Goal: Information Seeking & Learning: Learn about a topic

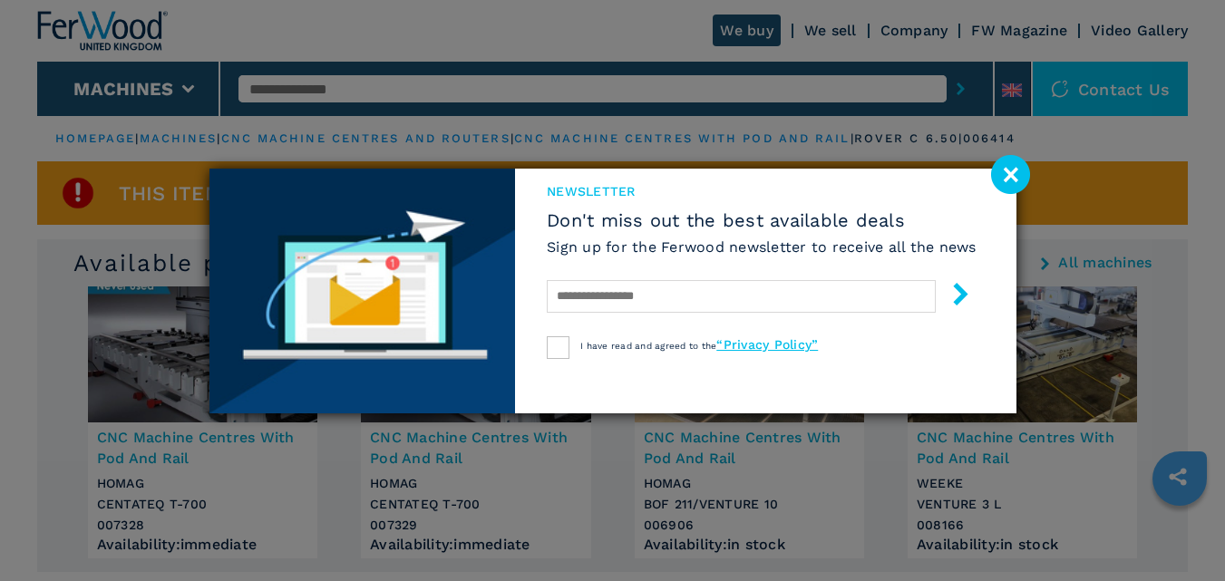
click at [1002, 168] on image at bounding box center [1010, 174] width 39 height 39
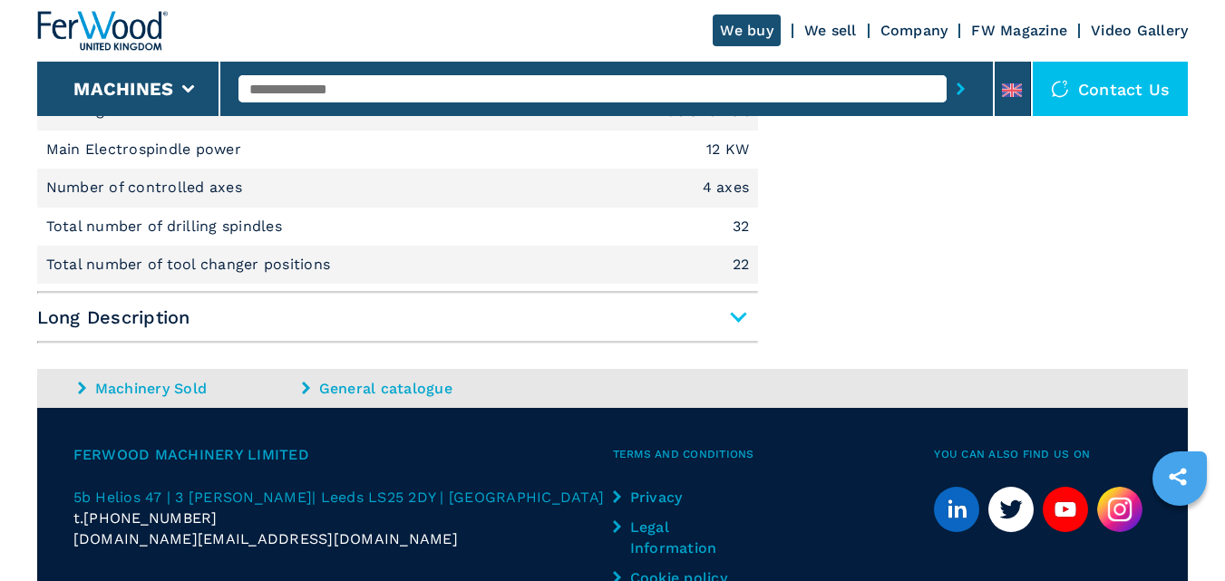
scroll to position [1323, 0]
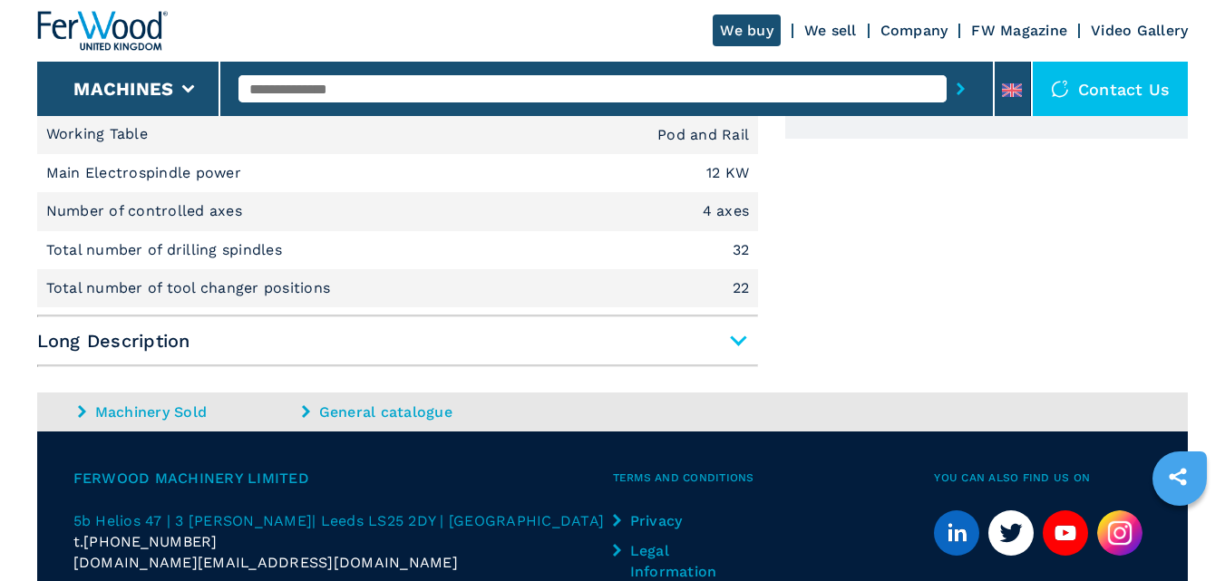
click at [720, 339] on span "Long Description" at bounding box center [397, 341] width 721 height 33
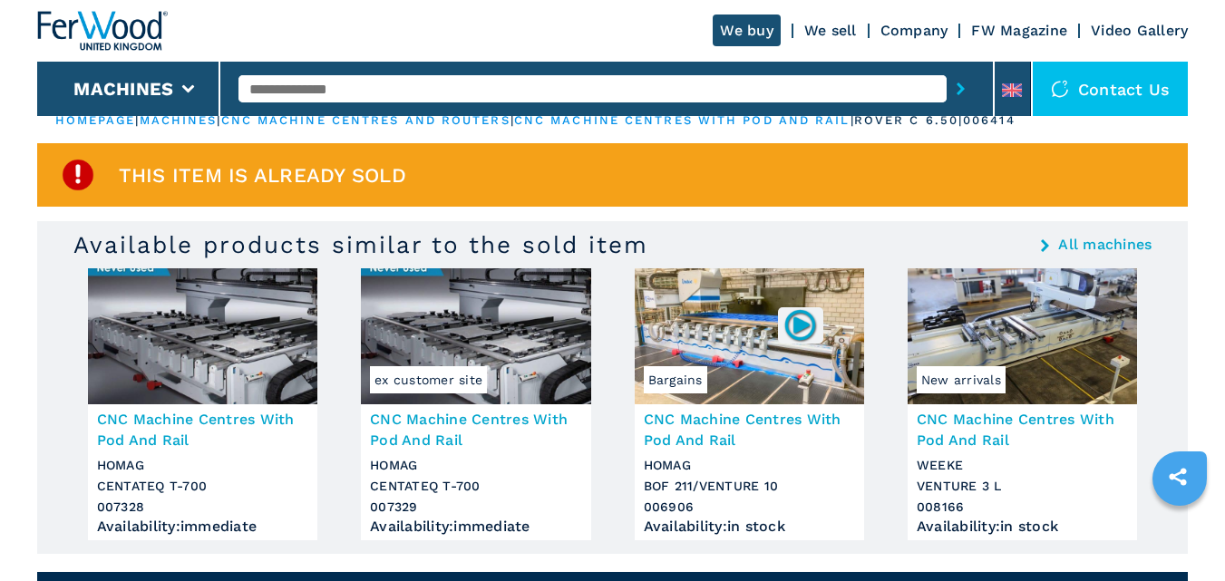
scroll to position [0, 0]
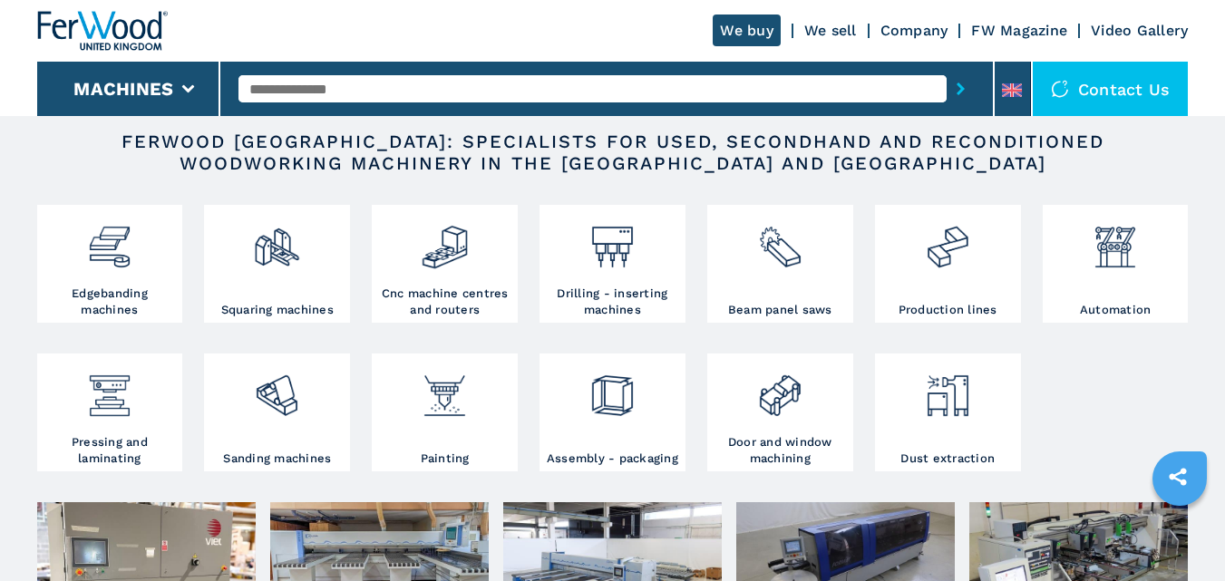
scroll to position [305, 0]
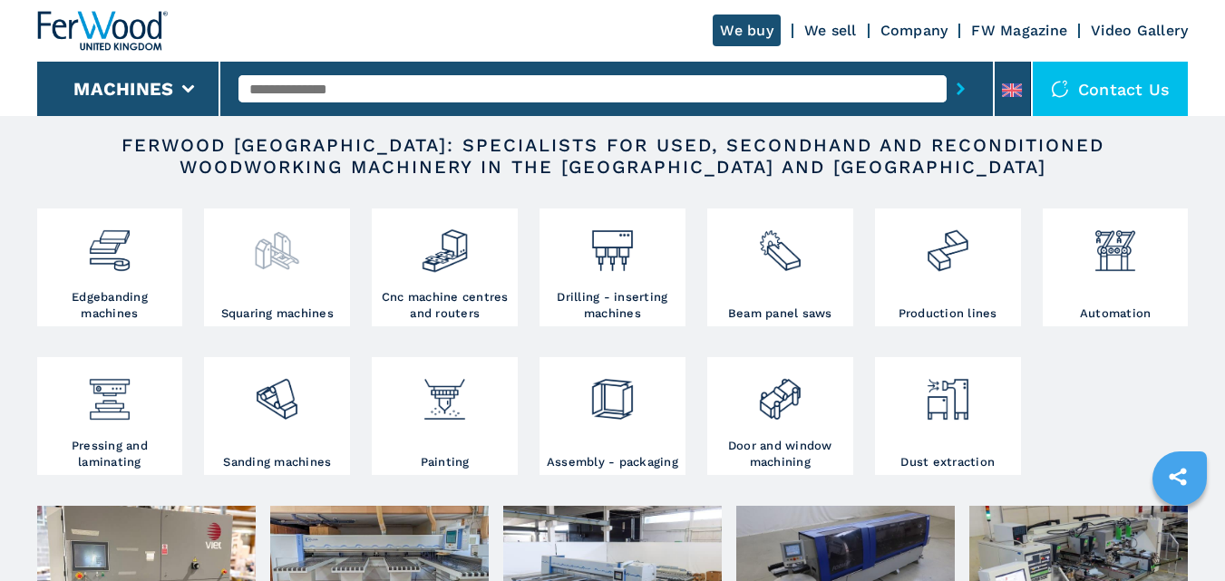
click at [265, 279] on div at bounding box center [277, 259] width 137 height 92
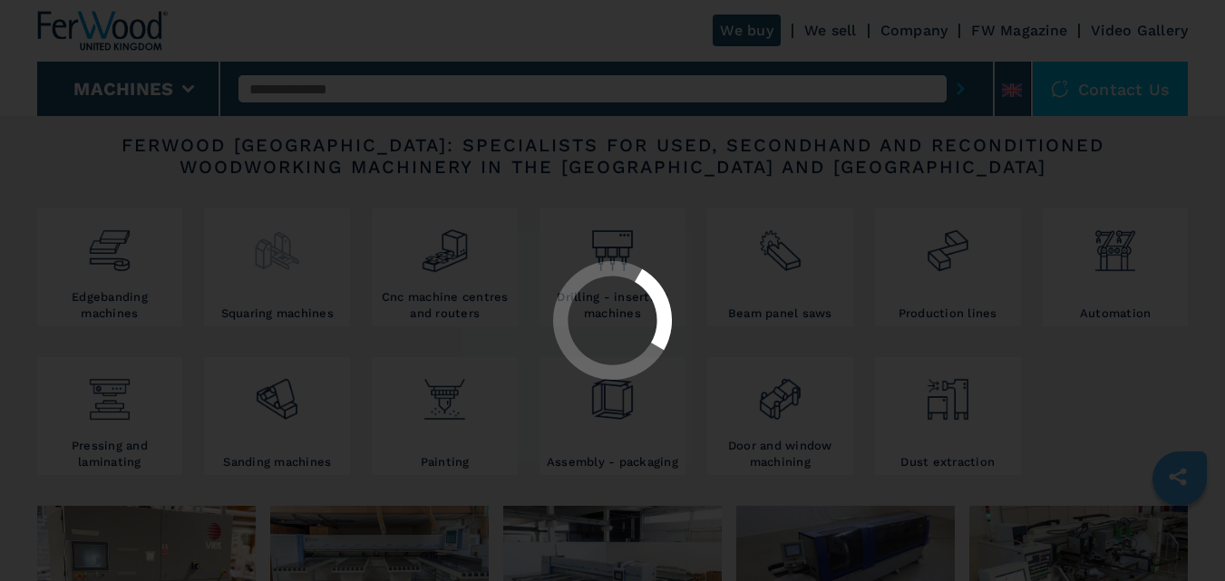
select select "**********"
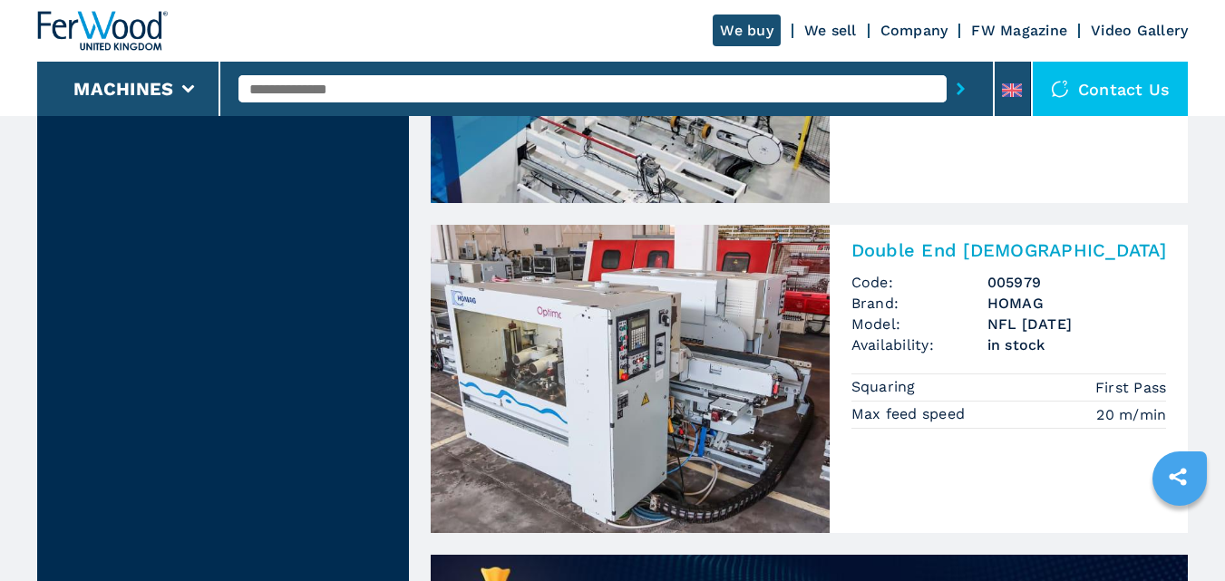
scroll to position [1060, 0]
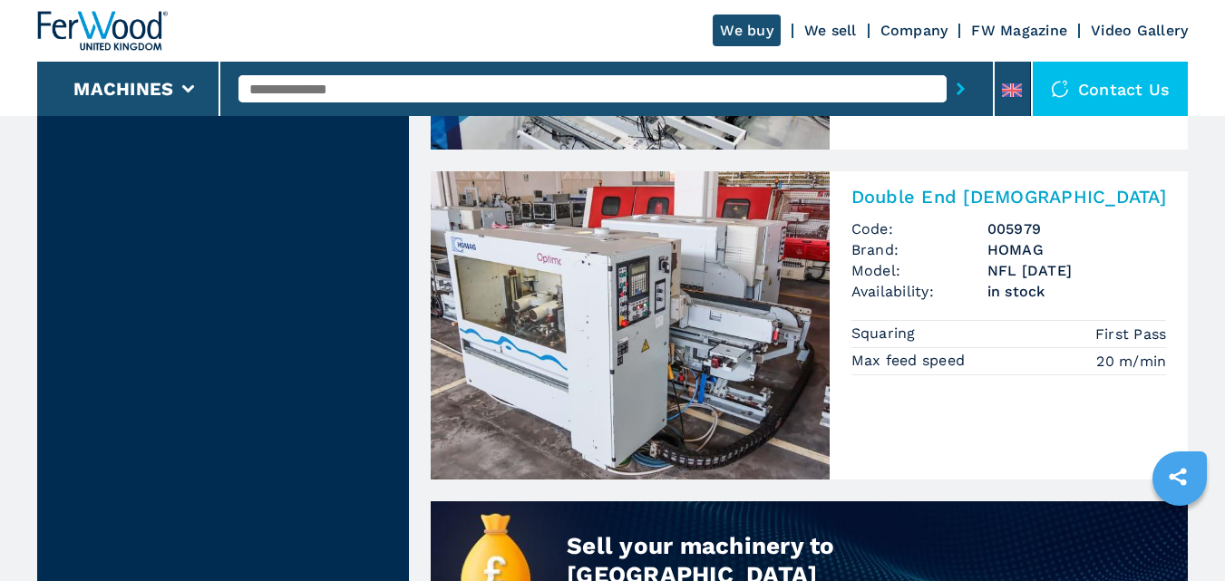
click at [982, 196] on h2 "Double End Tenoners" at bounding box center [1009, 197] width 316 height 22
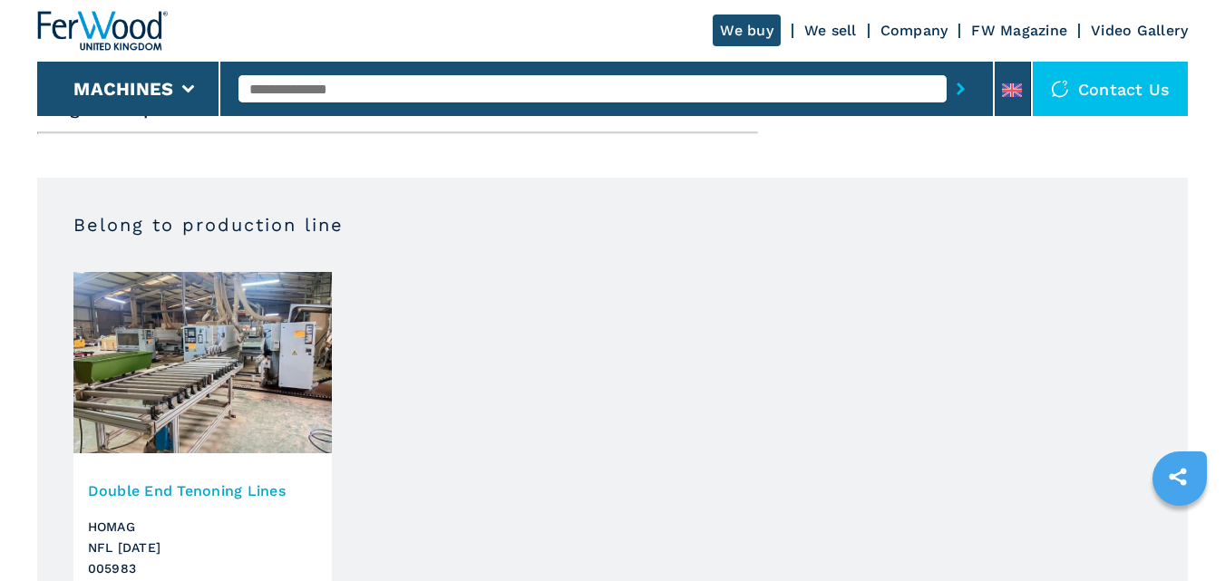
scroll to position [924, 0]
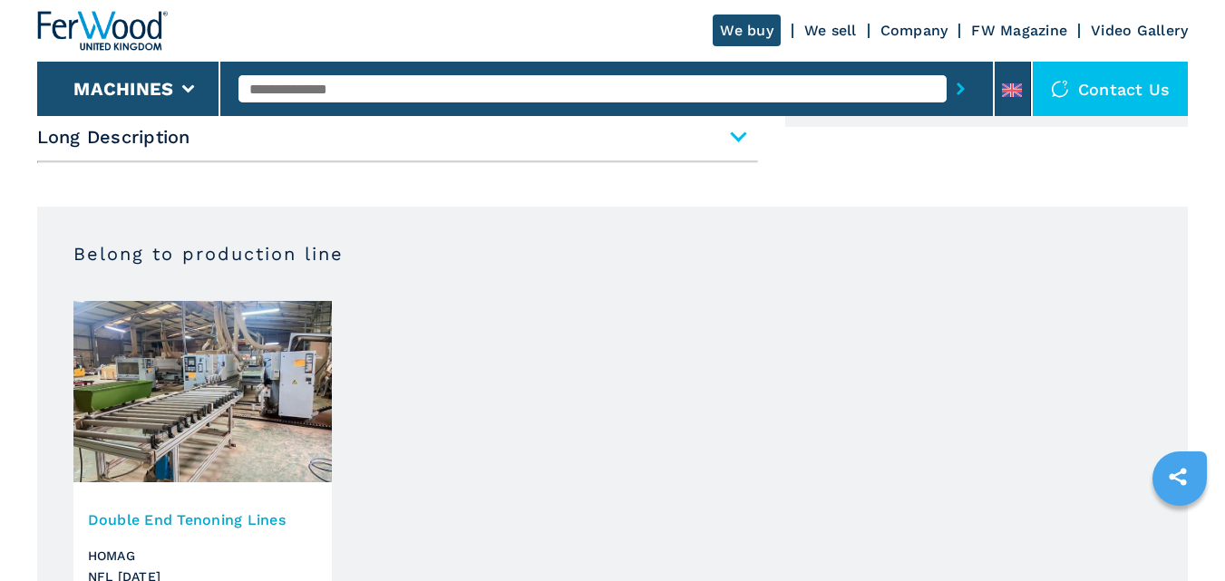
click at [732, 140] on span "Long Description" at bounding box center [397, 137] width 721 height 33
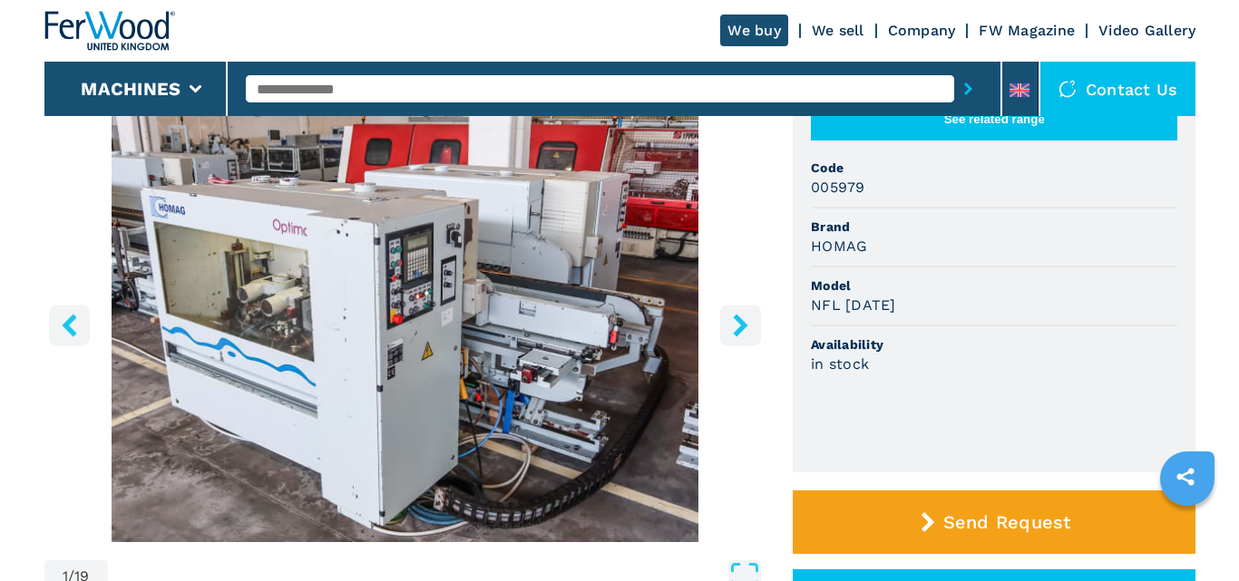
scroll to position [156, 0]
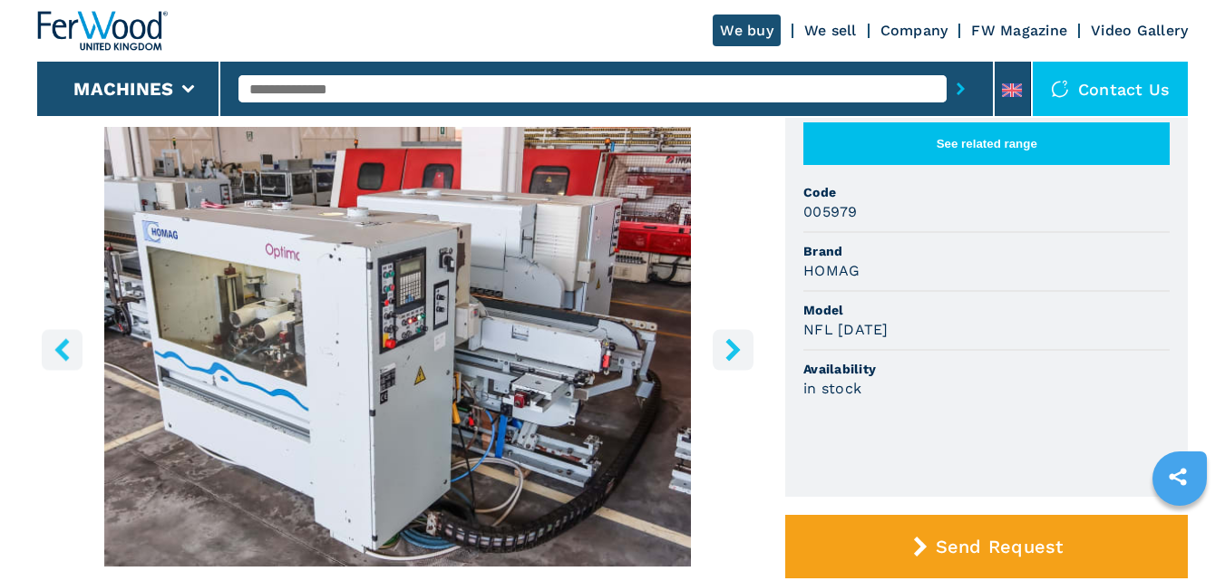
click at [736, 352] on icon "right-button" at bounding box center [732, 349] width 15 height 23
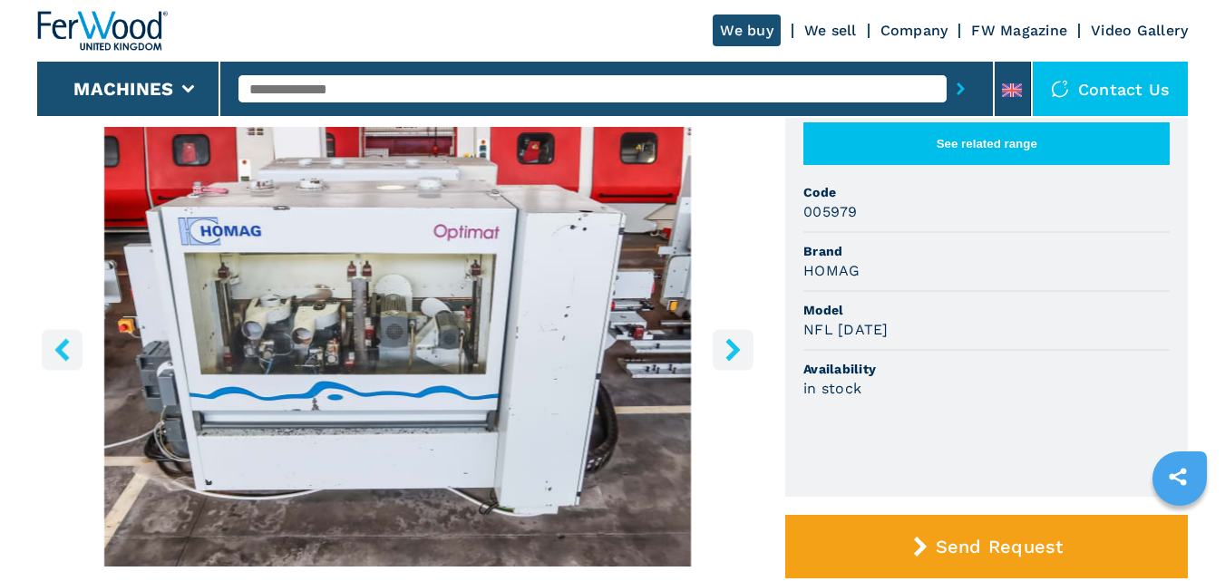
click at [736, 352] on icon "right-button" at bounding box center [732, 349] width 15 height 23
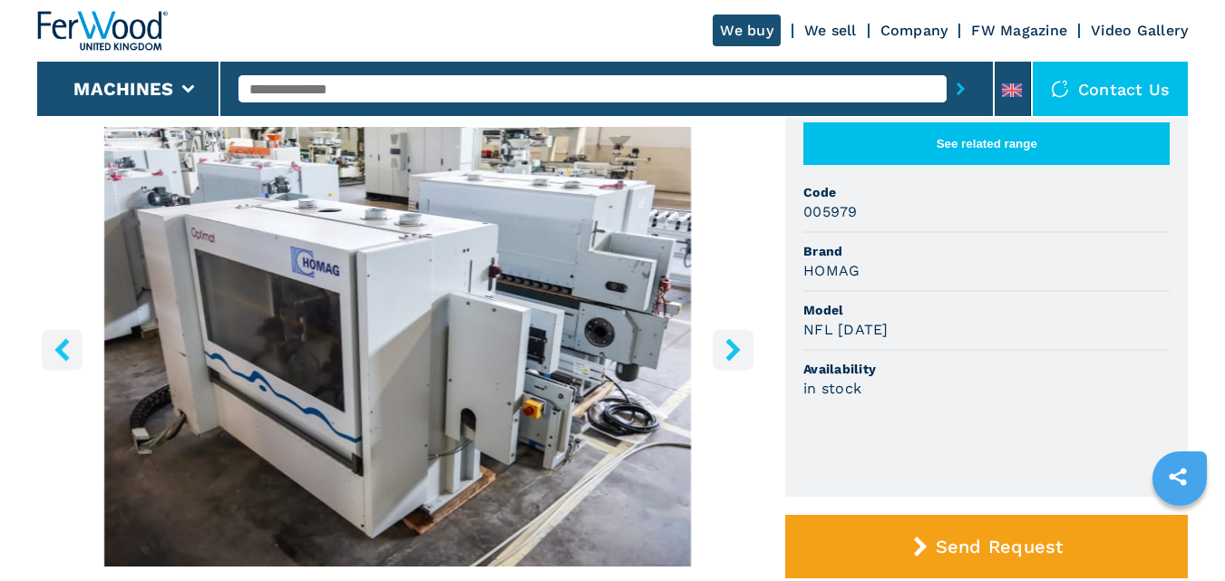
click at [736, 352] on icon "right-button" at bounding box center [732, 349] width 15 height 23
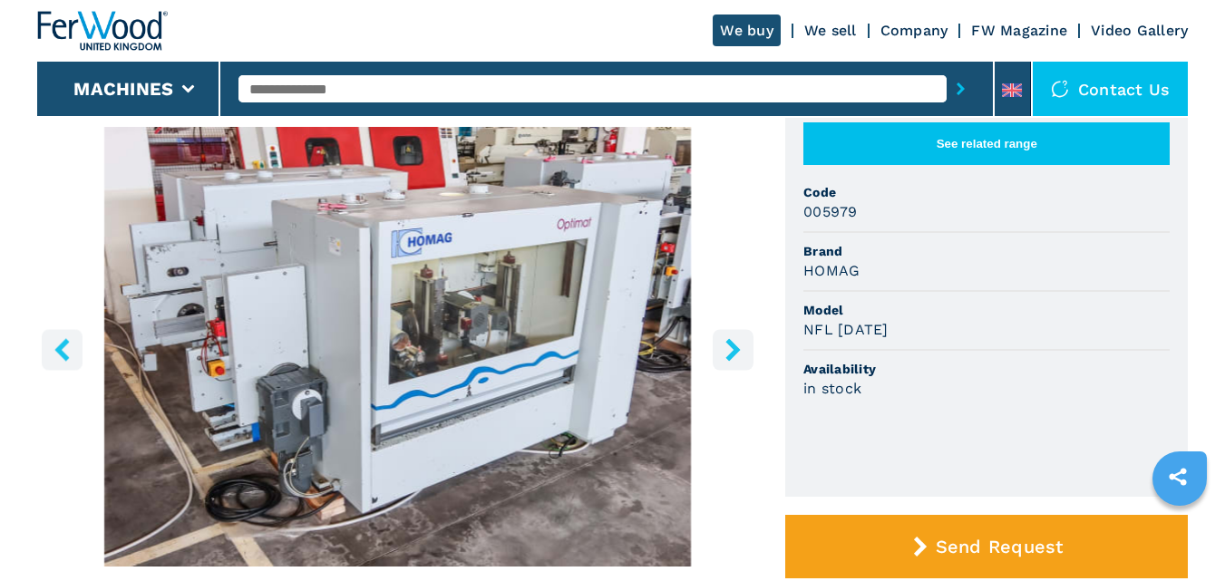
click at [736, 352] on icon "right-button" at bounding box center [732, 349] width 15 height 23
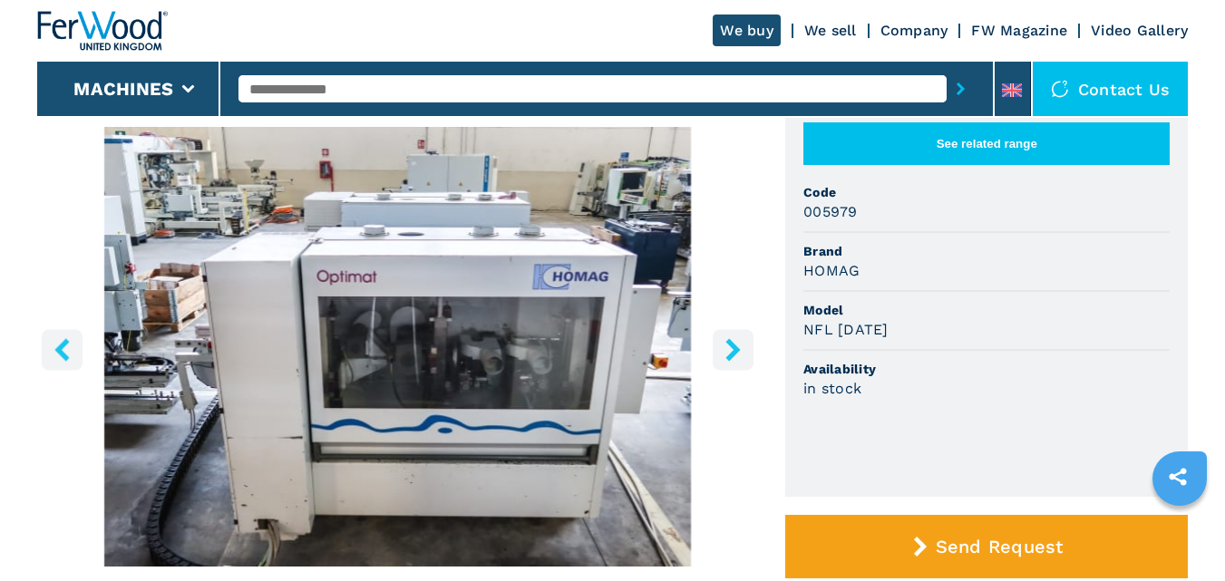
click at [736, 352] on icon "right-button" at bounding box center [732, 349] width 15 height 23
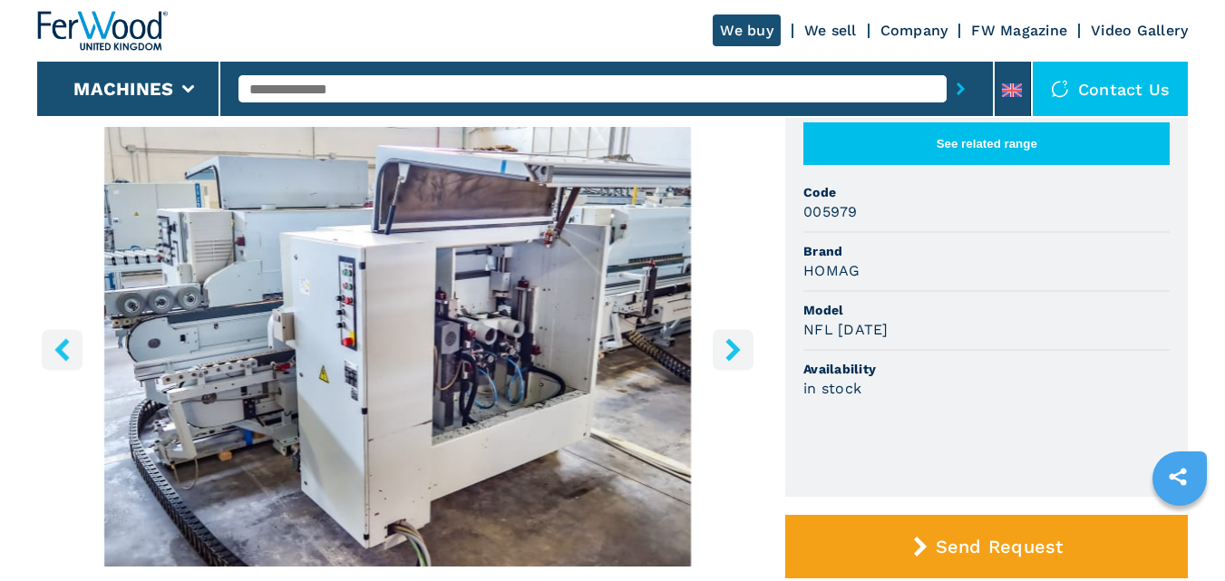
click at [736, 352] on icon "right-button" at bounding box center [732, 349] width 15 height 23
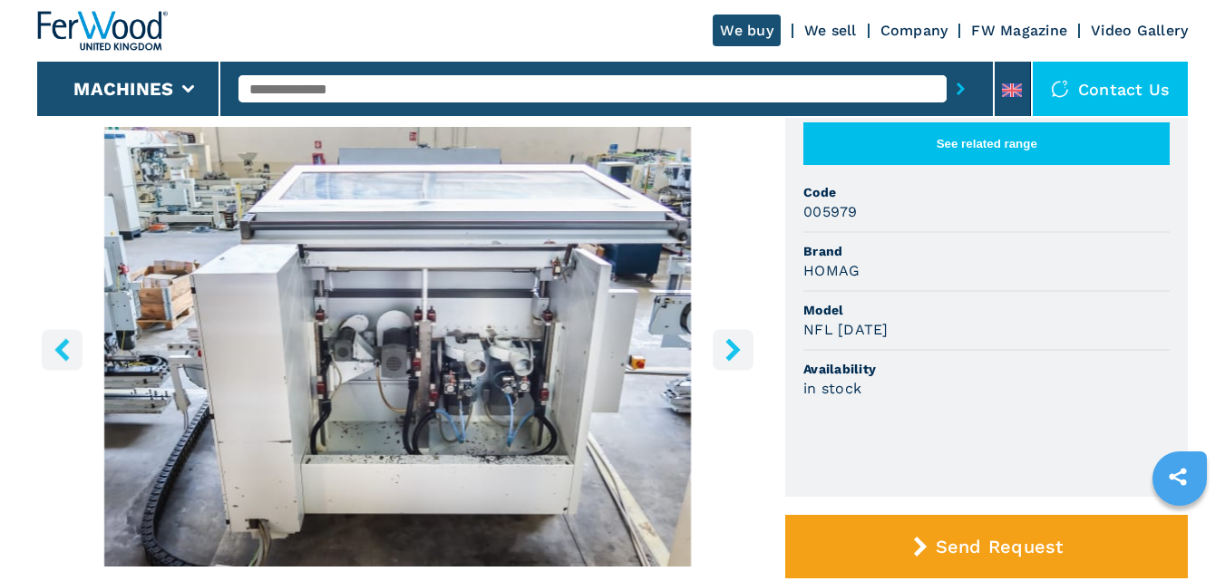
click at [737, 352] on icon "right-button" at bounding box center [732, 349] width 15 height 23
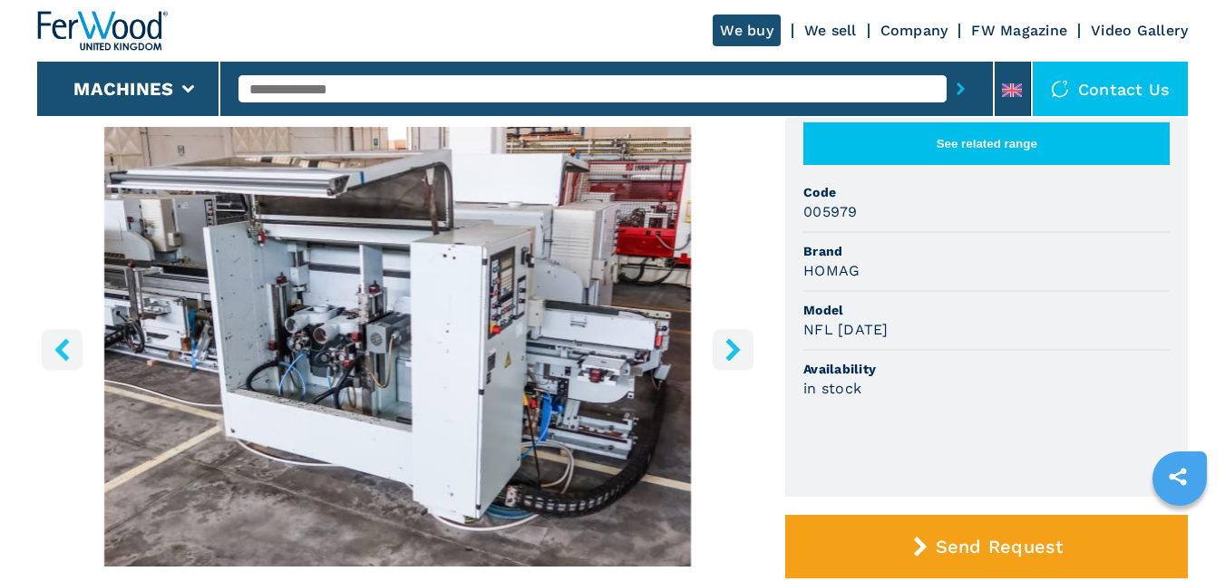
click at [738, 352] on icon "right-button" at bounding box center [732, 349] width 15 height 23
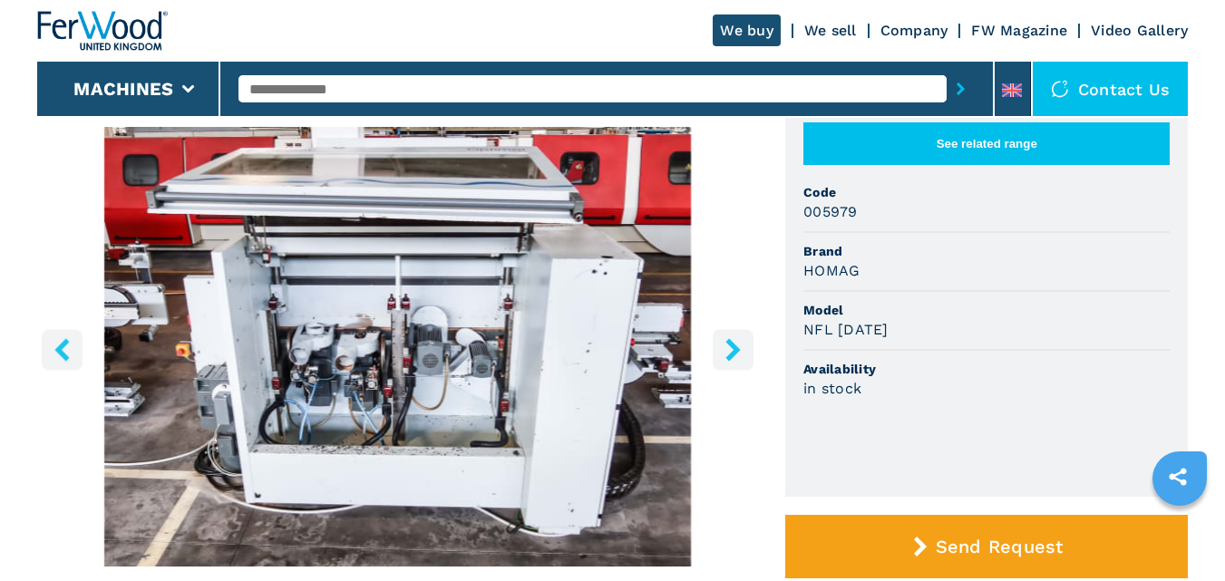
click at [738, 351] on icon "right-button" at bounding box center [732, 349] width 15 height 23
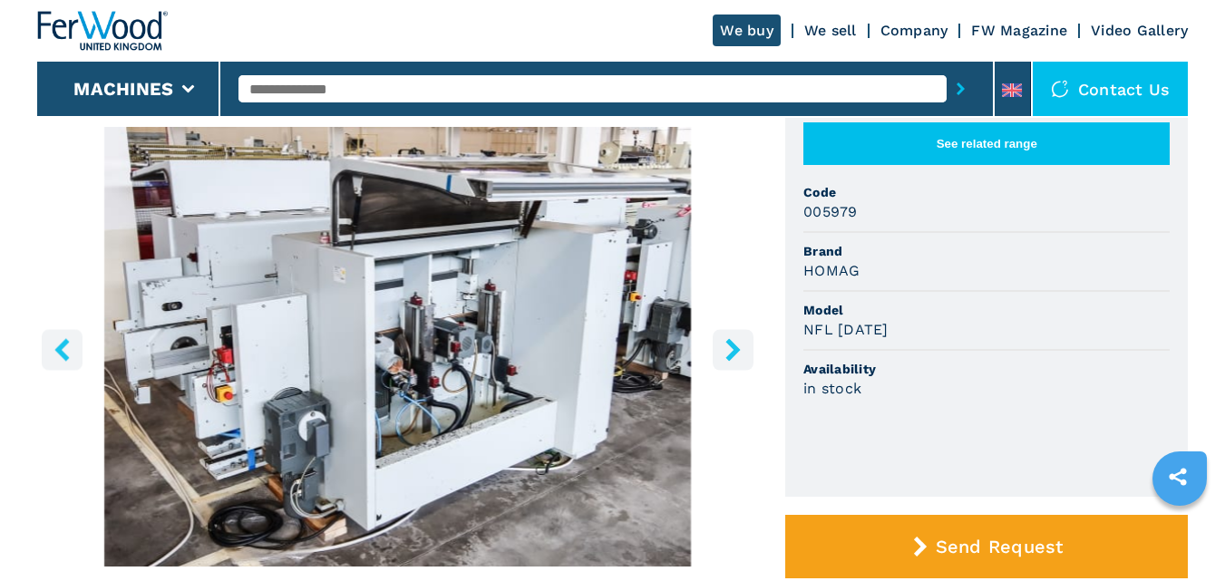
click at [738, 351] on icon "right-button" at bounding box center [732, 349] width 15 height 23
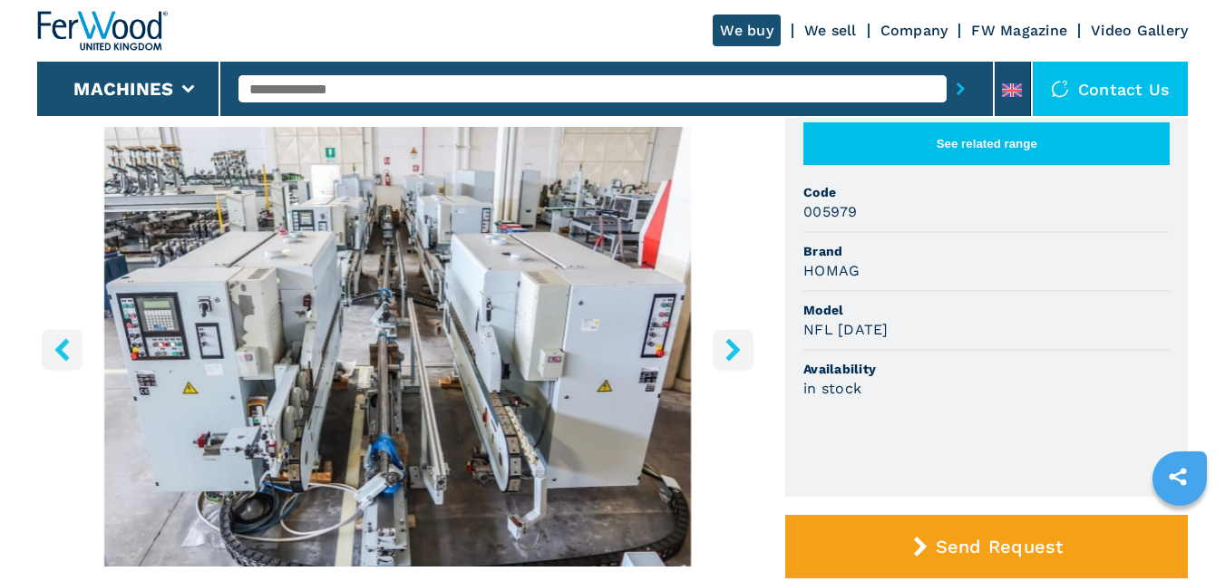
click at [738, 351] on icon "right-button" at bounding box center [732, 349] width 15 height 23
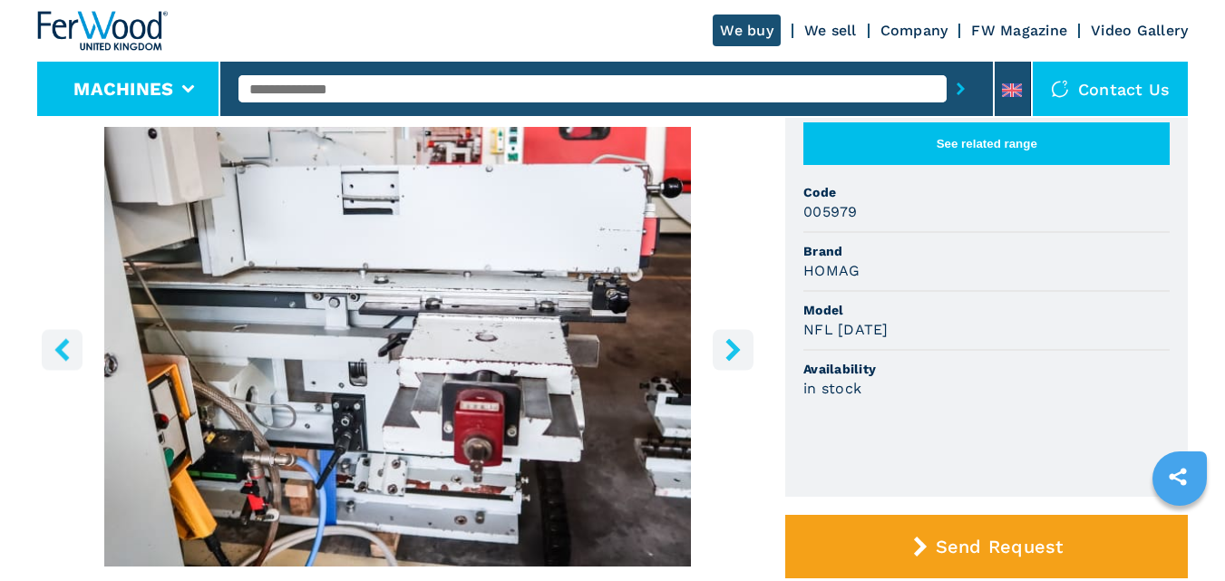
click at [176, 76] on li "Machines" at bounding box center [129, 89] width 184 height 54
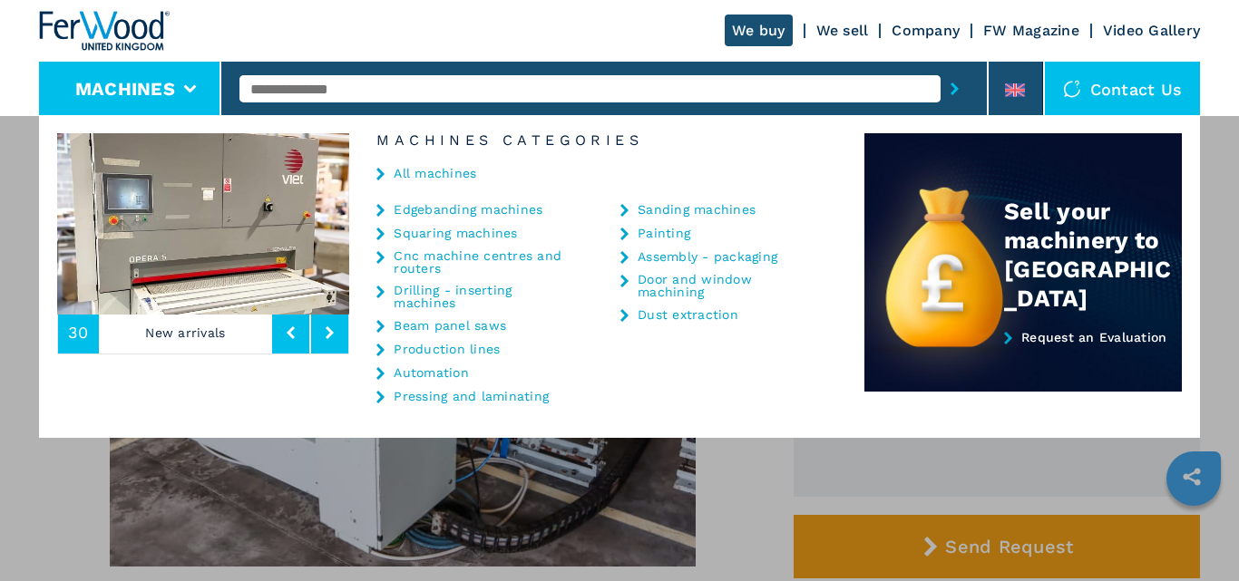
click at [446, 252] on link "Cnc machine centres and routers" at bounding box center [484, 261] width 181 height 25
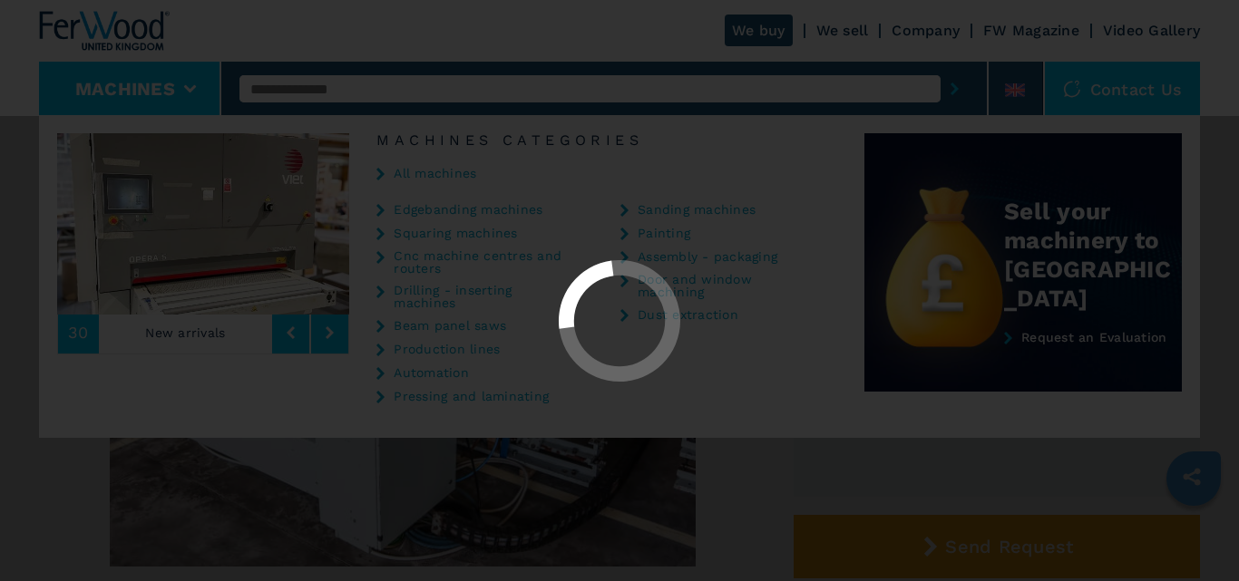
select select "**********"
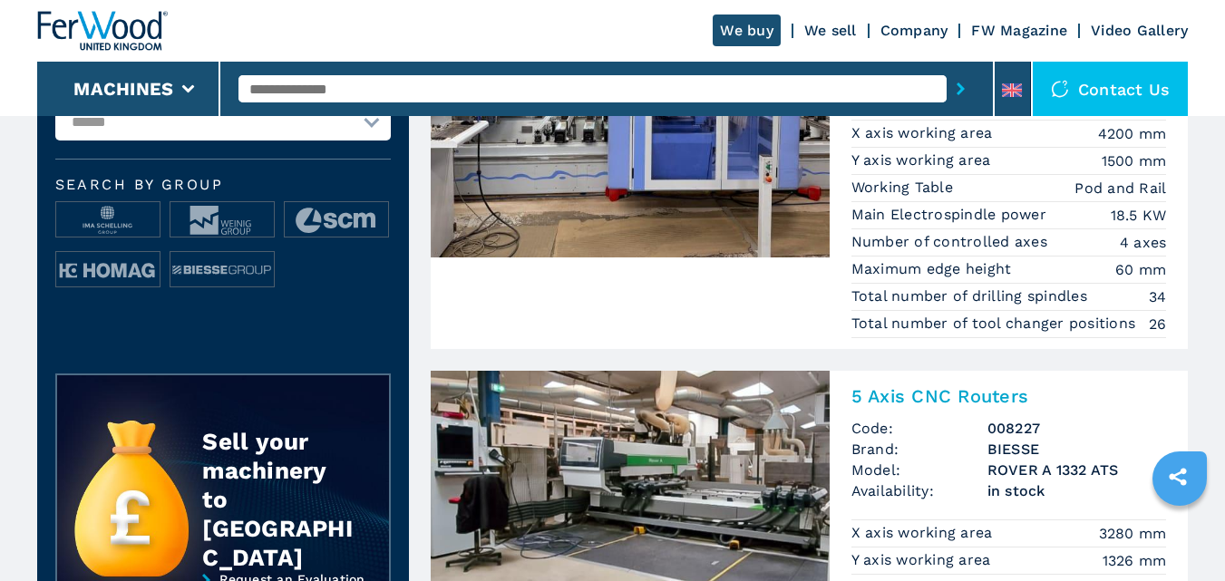
scroll to position [445, 0]
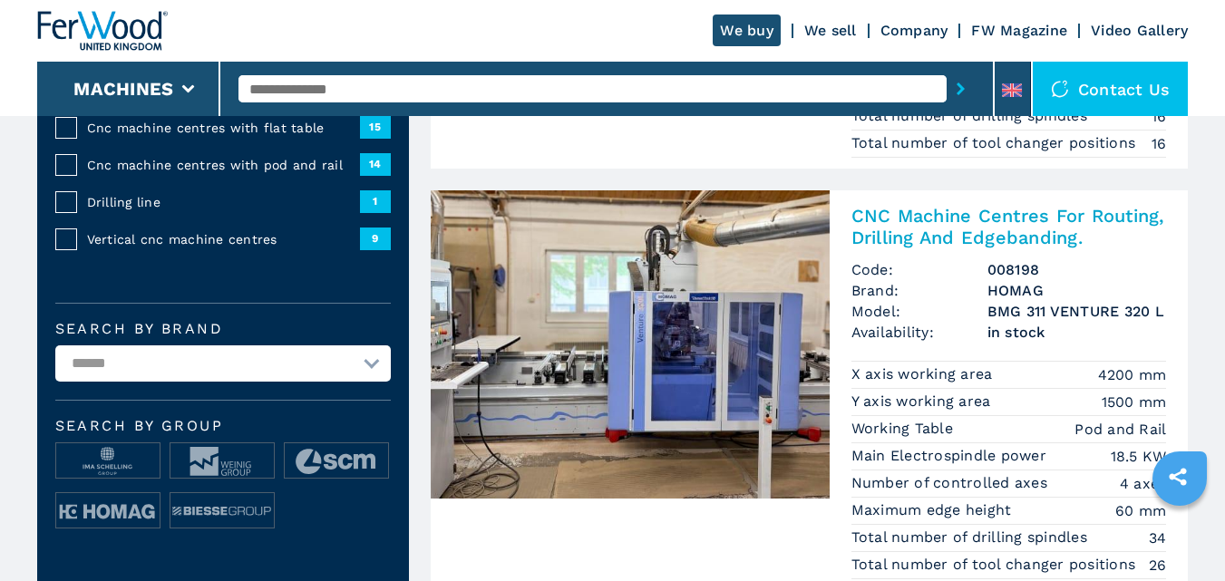
click at [326, 367] on select "**********" at bounding box center [223, 363] width 336 height 36
select select "******"
click at [55, 345] on select "**********" at bounding box center [223, 363] width 336 height 36
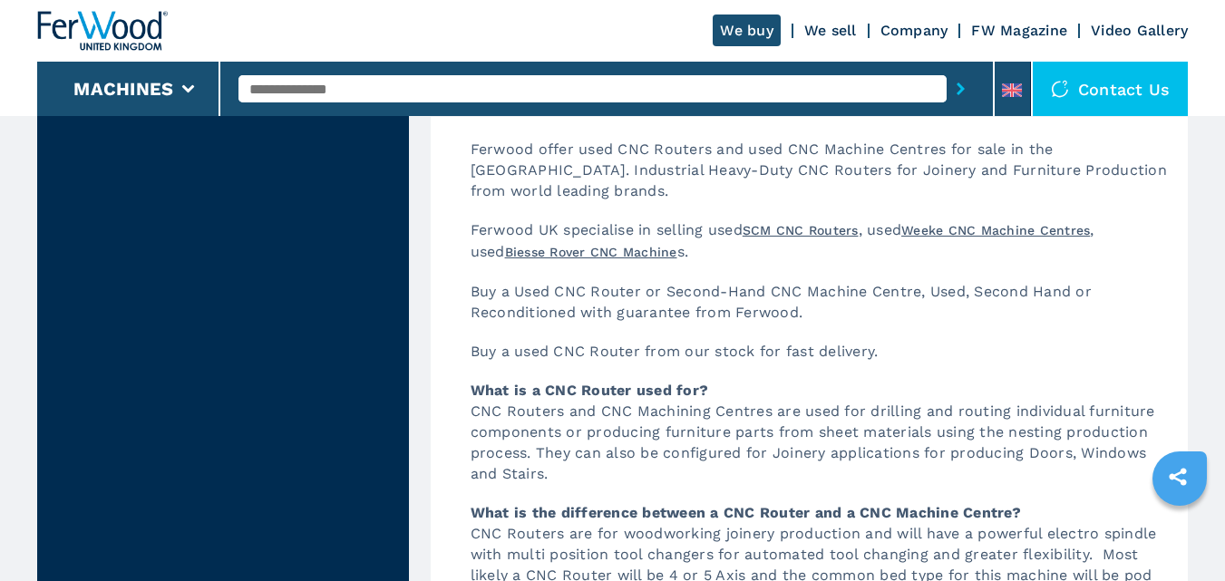
scroll to position [4783, 0]
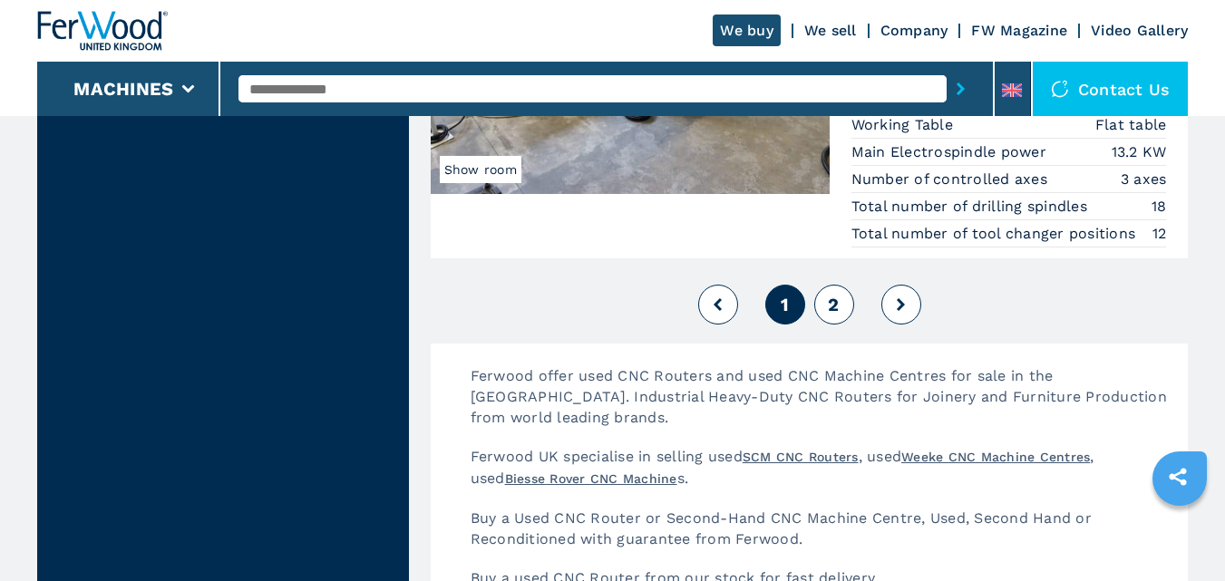
click at [843, 303] on button "2" at bounding box center [834, 305] width 40 height 40
select select
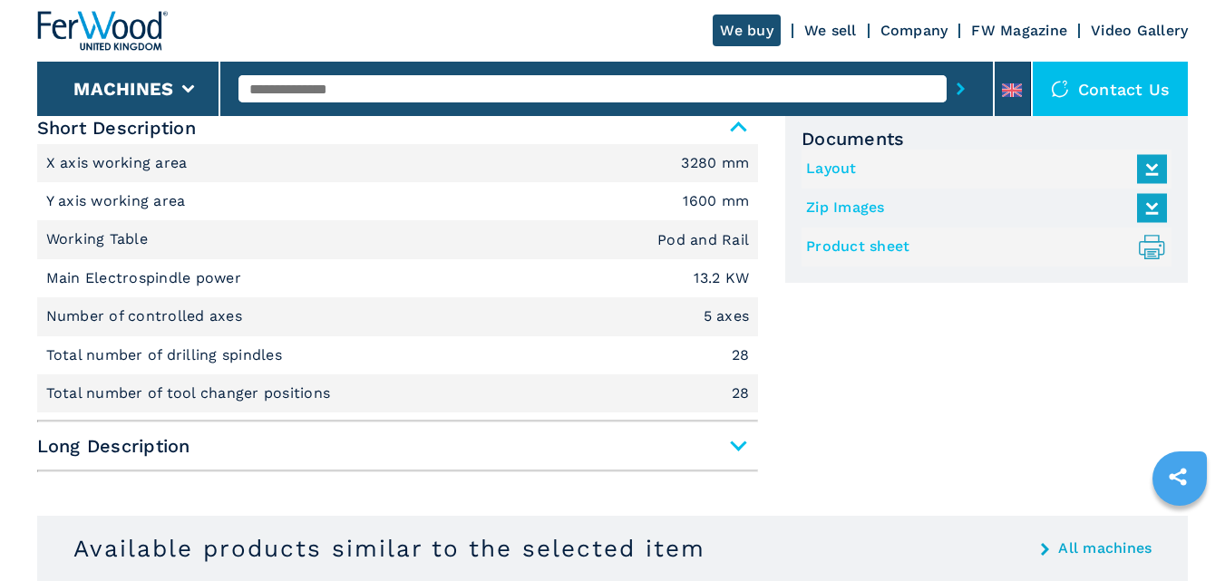
scroll to position [828, 0]
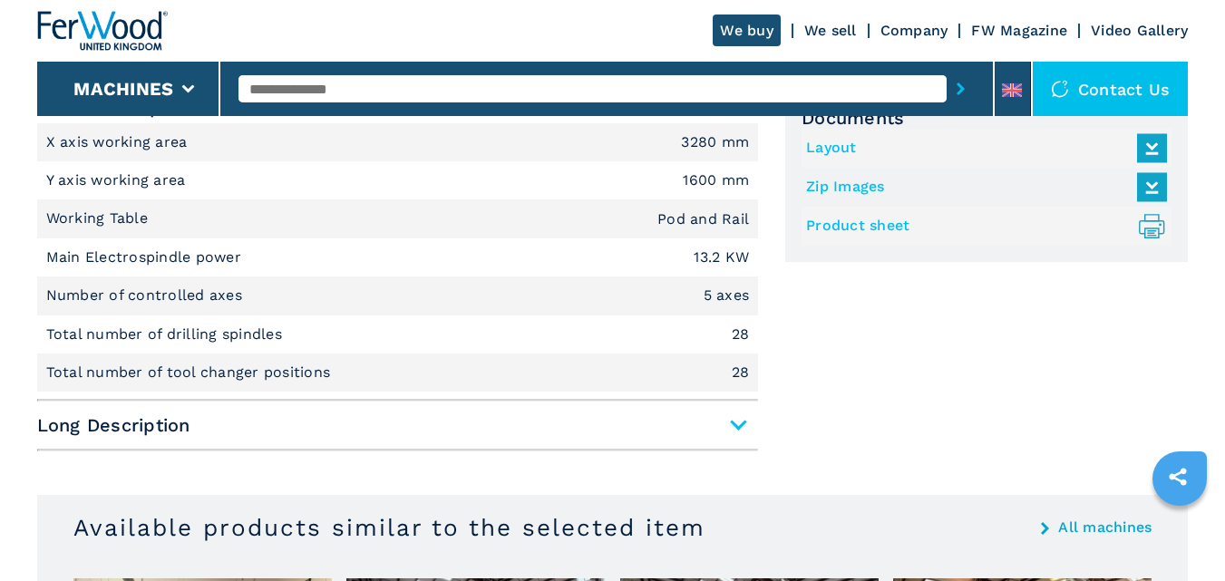
click at [736, 423] on span "Long Description" at bounding box center [397, 425] width 721 height 33
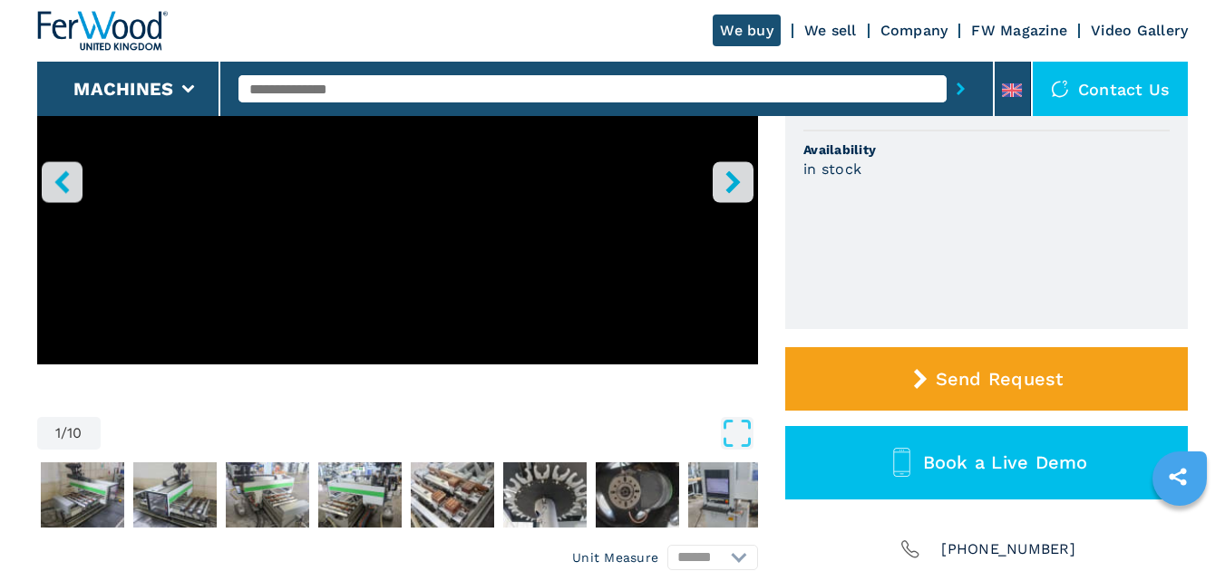
scroll to position [0, 0]
